Goal: Use online tool/utility

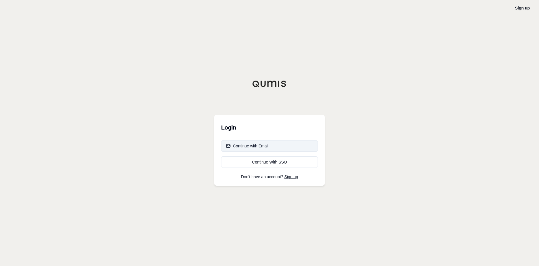
click at [258, 145] on div "Continue with Email" at bounding box center [247, 146] width 43 height 6
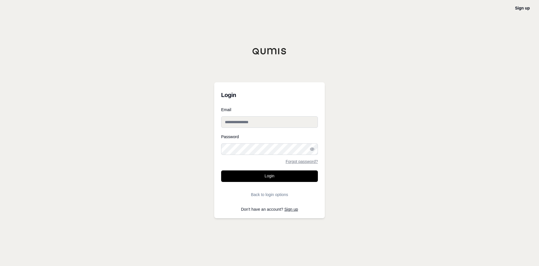
click at [242, 120] on input "Email" at bounding box center [269, 122] width 97 height 12
type input "**********"
click at [243, 141] on div "Password Forgot password?" at bounding box center [269, 149] width 97 height 29
click at [264, 177] on button "Login" at bounding box center [269, 177] width 97 height 12
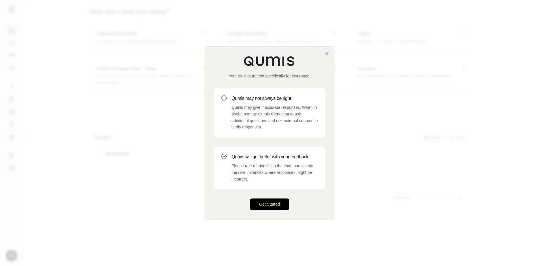
click at [267, 209] on button "Get Started" at bounding box center [269, 205] width 39 height 12
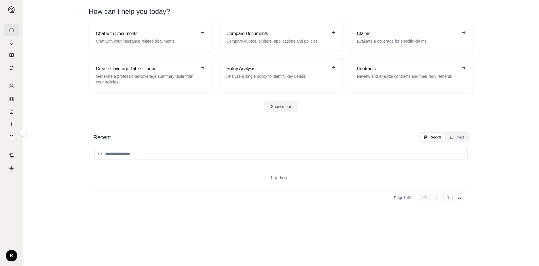
click at [267, 205] on div "Loading... Page 1 of 0 Go to first page Go to previous page Go to next page Go …" at bounding box center [281, 198] width 376 height 112
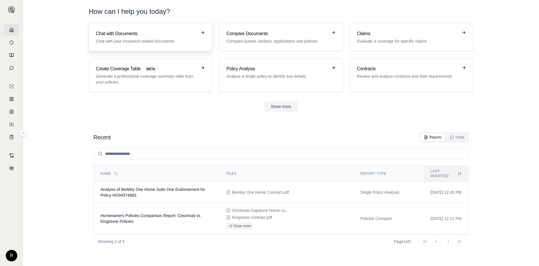
click at [113, 31] on h3 "Chat with Documents" at bounding box center [146, 33] width 101 height 7
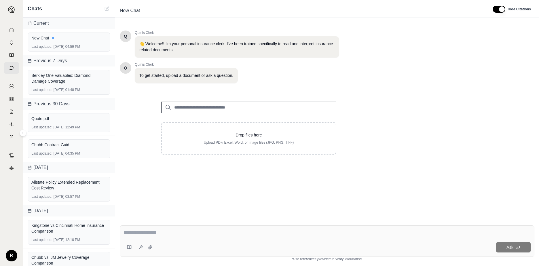
click at [182, 105] on input "search" at bounding box center [248, 108] width 175 height 12
click at [167, 107] on icon at bounding box center [168, 107] width 7 height 7
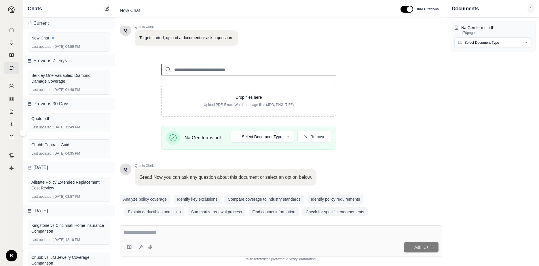
scroll to position [45, 0]
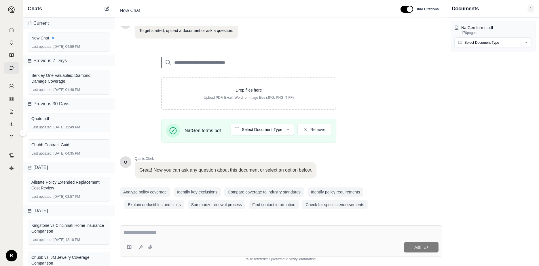
drag, startPoint x: 174, startPoint y: 231, endPoint x: 177, endPoint y: 231, distance: 2.9
click at [174, 231] on textarea at bounding box center [281, 232] width 315 height 7
click at [170, 235] on textarea at bounding box center [281, 232] width 315 height 7
type textarea "**********"
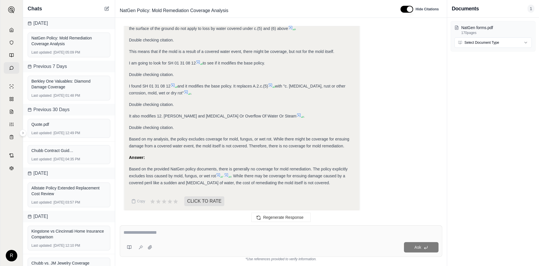
scroll to position [311, 0]
